Goal: Navigation & Orientation: Find specific page/section

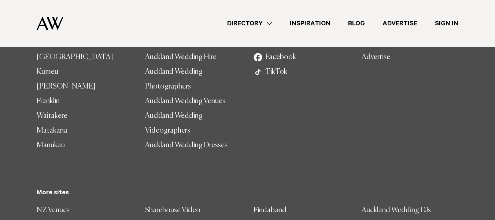
scroll to position [2354, 0]
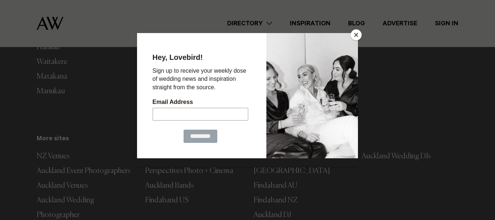
click at [354, 32] on button "Close" at bounding box center [356, 34] width 11 height 11
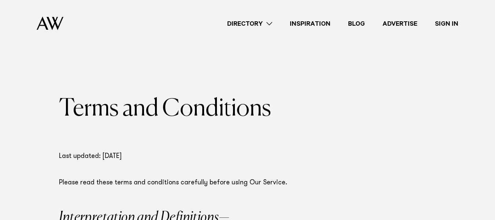
click at [426, 106] on h1 "Terms and Conditions" at bounding box center [247, 109] width 377 height 26
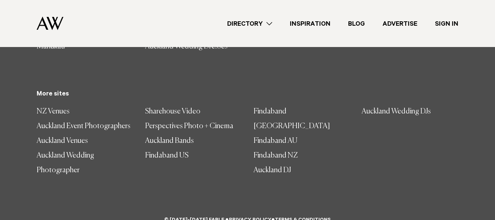
scroll to position [2431, 0]
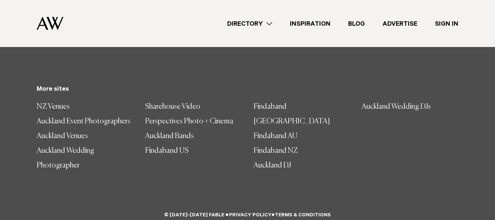
click at [250, 212] on link "Privacy Policy" at bounding box center [250, 215] width 43 height 6
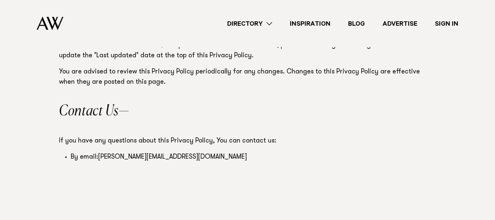
scroll to position [3134, 0]
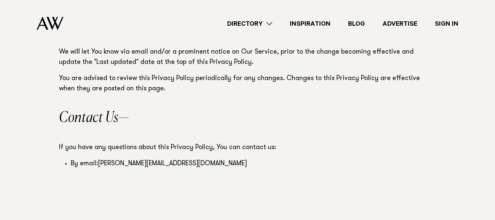
click at [388, 22] on link "Advertise" at bounding box center [400, 24] width 52 height 10
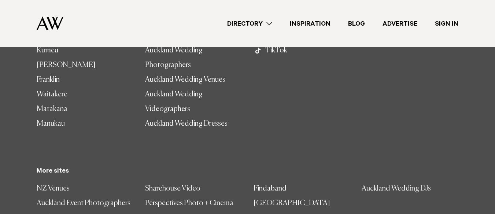
scroll to position [5576, 0]
